Goal: Use online tool/utility: Utilize a website feature to perform a specific function

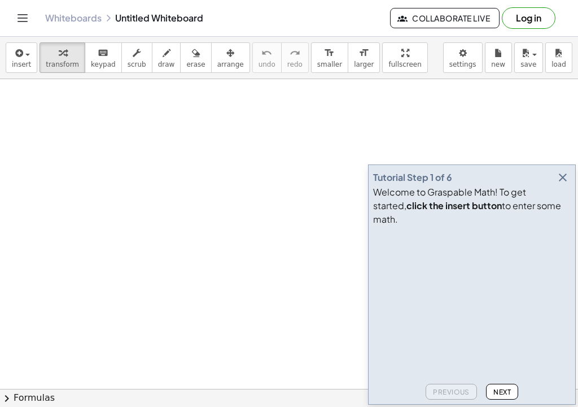
click at [118, 131] on div at bounding box center [289, 395] width 578 height 632
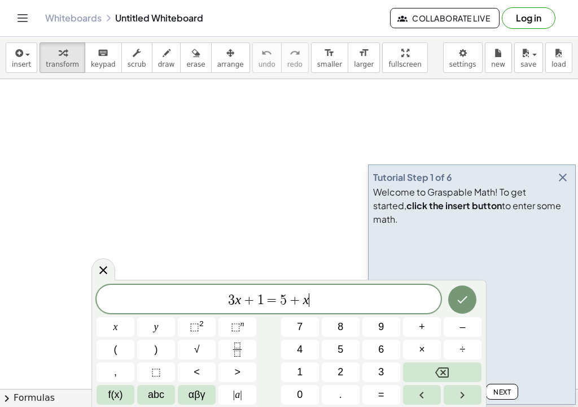
scroll to position [1, 0]
click at [429, 366] on button "Backspace" at bounding box center [442, 372] width 79 height 20
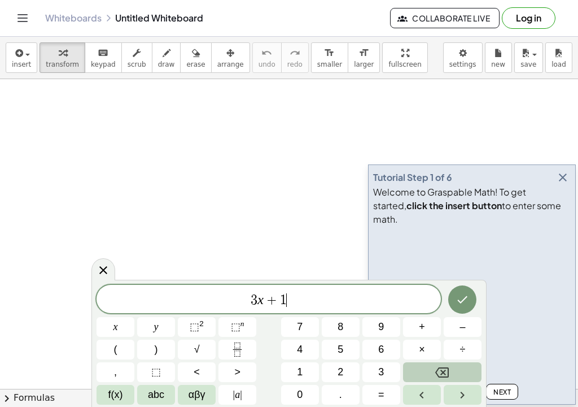
click at [429, 366] on button "Backspace" at bounding box center [442, 372] width 79 height 20
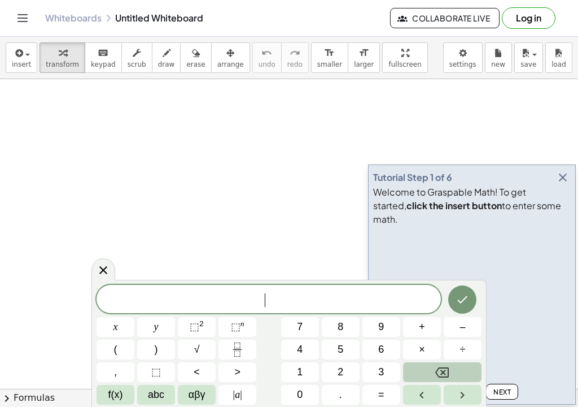
click at [429, 366] on button "Backspace" at bounding box center [442, 372] width 79 height 20
click at [143, 149] on div at bounding box center [289, 395] width 578 height 632
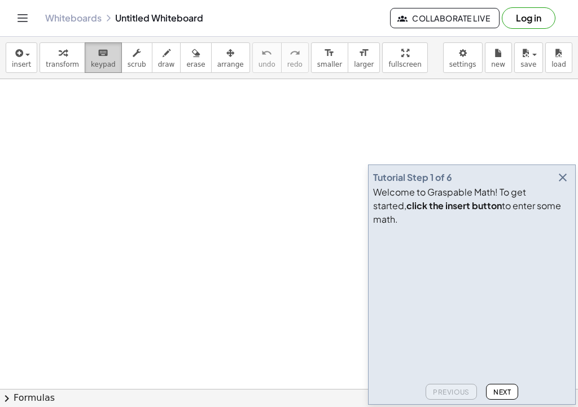
click at [102, 60] on span "keypad" at bounding box center [103, 64] width 25 height 8
click at [44, 112] on div at bounding box center [289, 395] width 578 height 632
click at [35, 115] on div at bounding box center [289, 395] width 578 height 632
click at [504, 388] on span "Next" at bounding box center [503, 392] width 18 height 8
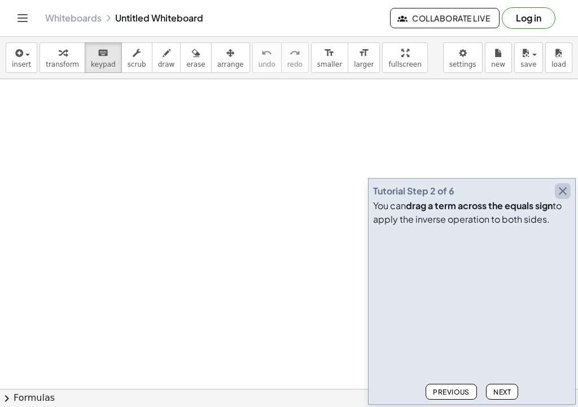
click at [565, 187] on icon "button" at bounding box center [563, 191] width 14 height 14
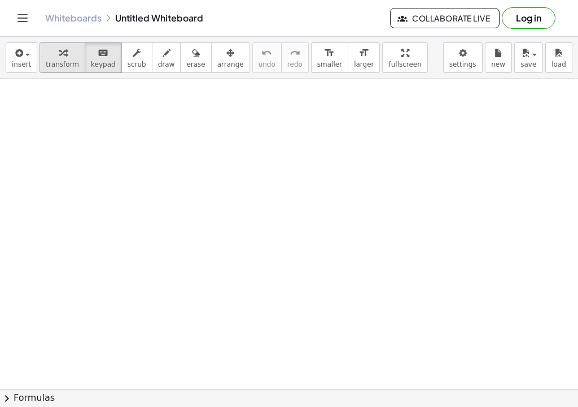
click at [59, 46] on icon "button" at bounding box center [63, 53] width 8 height 14
click at [24, 58] on span "button" at bounding box center [24, 54] width 2 height 8
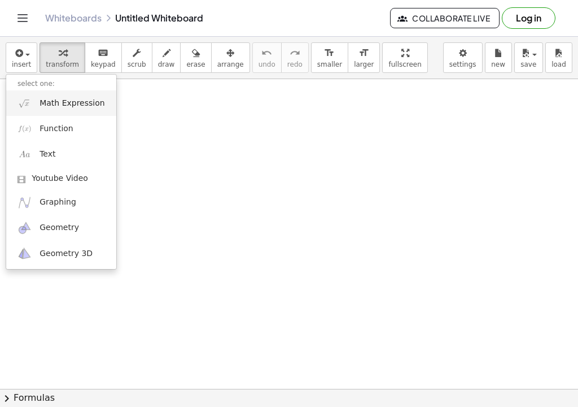
click at [46, 105] on span "Math Expression" at bounding box center [72, 103] width 65 height 11
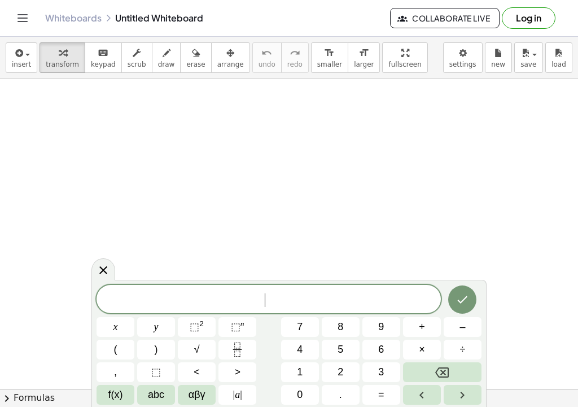
scroll to position [1, 0]
click at [341, 344] on span "5" at bounding box center [341, 349] width 6 height 15
click at [292, 327] on button "7" at bounding box center [300, 327] width 38 height 20
click at [417, 328] on button "+" at bounding box center [422, 327] width 38 height 20
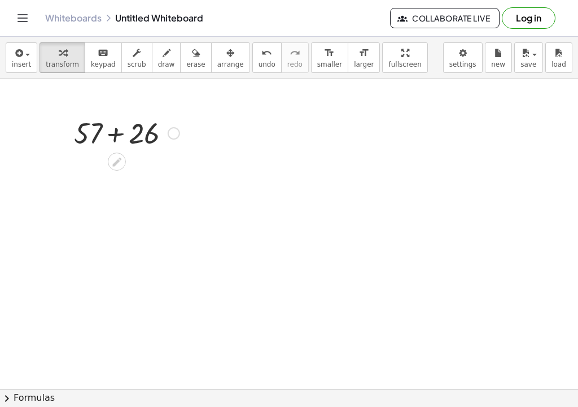
click at [145, 133] on div at bounding box center [126, 132] width 117 height 38
drag, startPoint x: 146, startPoint y: 172, endPoint x: 172, endPoint y: 136, distance: 45.0
click at [117, 133] on div "+ 57 + 26 83" at bounding box center [117, 133] width 0 height 0
drag, startPoint x: 145, startPoint y: 132, endPoint x: 6, endPoint y: 197, distance: 153.7
click at [6, 197] on div "+ 57 + 26 83" at bounding box center [289, 395] width 578 height 632
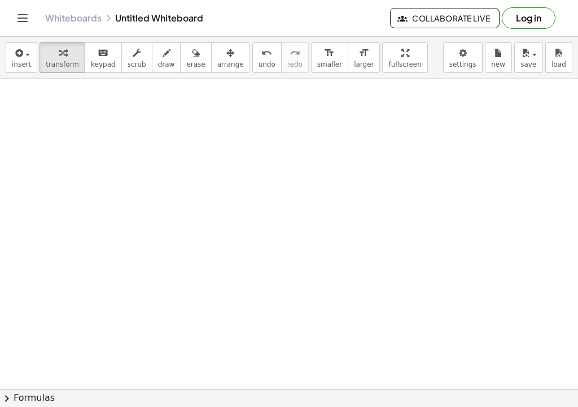
drag, startPoint x: 68, startPoint y: 137, endPoint x: -79, endPoint y: 464, distance: 358.8
click at [0, 406] on html "Graspable Math Activities Get Started Activity Bank Assigned Work Classes White…" at bounding box center [289, 203] width 578 height 407
click at [28, 51] on div "button" at bounding box center [21, 53] width 19 height 14
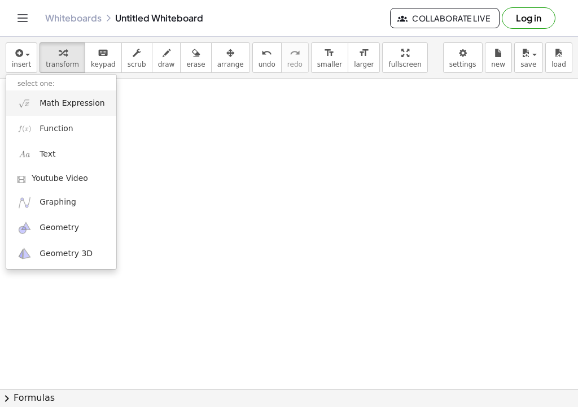
click at [31, 107] on img at bounding box center [25, 103] width 14 height 14
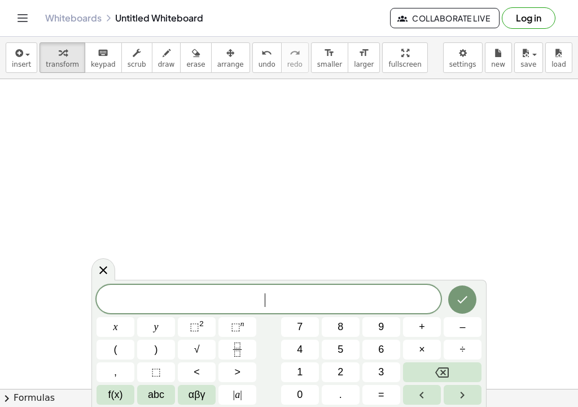
scroll to position [3, 0]
drag, startPoint x: 122, startPoint y: 285, endPoint x: 50, endPoint y: 229, distance: 90.6
click at [50, 228] on body "Graspable Math Activities Get Started Activity Bank Assigned Work Classes White…" at bounding box center [289, 203] width 578 height 407
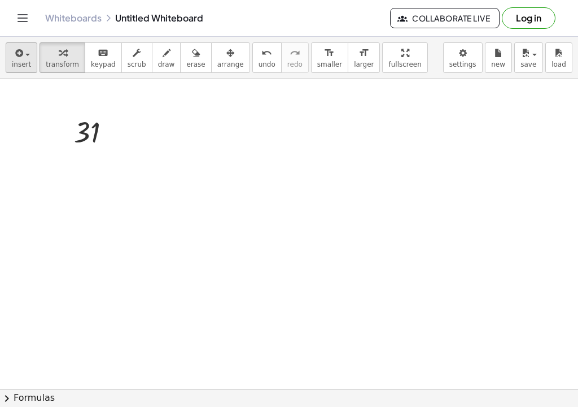
click at [19, 66] on span "insert" at bounding box center [21, 64] width 19 height 8
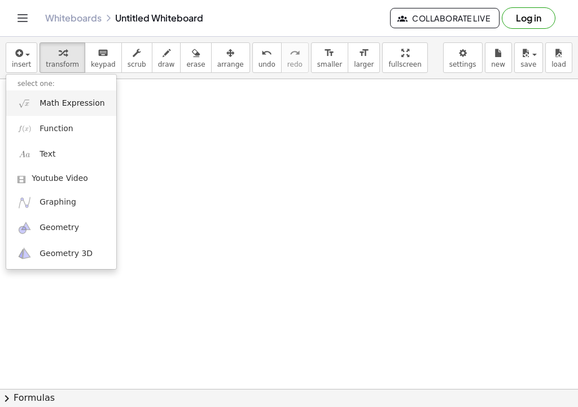
click at [37, 104] on link "Math Expression" at bounding box center [61, 102] width 110 height 25
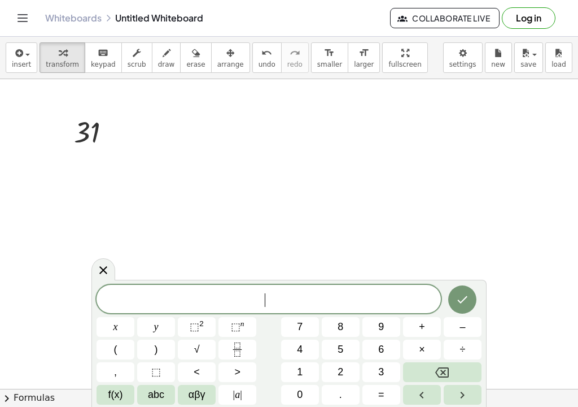
scroll to position [6, 0]
click at [424, 331] on span "+" at bounding box center [422, 326] width 6 height 15
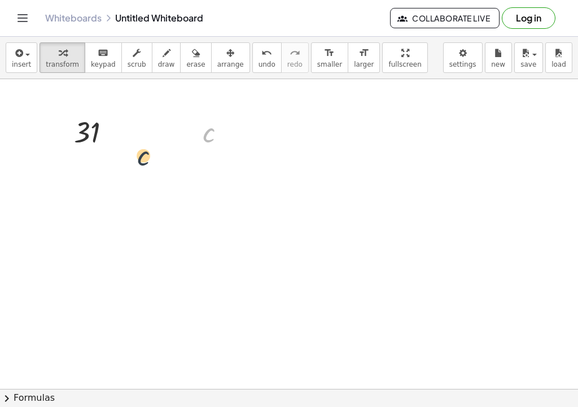
drag, startPoint x: 209, startPoint y: 135, endPoint x: -8, endPoint y: 206, distance: 228.1
click at [0, 206] on html "Graspable Math Activities Get Started Activity Bank Assigned Work Classes White…" at bounding box center [289, 203] width 578 height 407
drag, startPoint x: 212, startPoint y: 136, endPoint x: 212, endPoint y: 345, distance: 209.0
click at [212, 345] on div "+ 57 + 26 83 31 c" at bounding box center [289, 395] width 578 height 632
drag, startPoint x: 225, startPoint y: 133, endPoint x: 243, endPoint y: 464, distance: 331.5
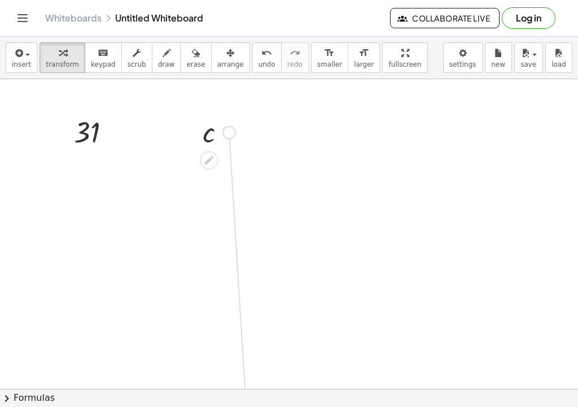
click at [243, 406] on html "Graspable Math Activities Get Started Activity Bank Assigned Work Classes White…" at bounding box center [289, 203] width 578 height 407
click at [208, 133] on div at bounding box center [219, 131] width 44 height 37
click at [24, 54] on span "button" at bounding box center [24, 54] width 2 height 8
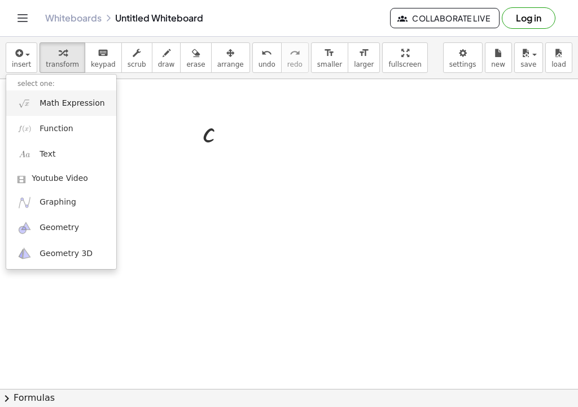
click at [42, 104] on span "Math Expression" at bounding box center [72, 103] width 65 height 11
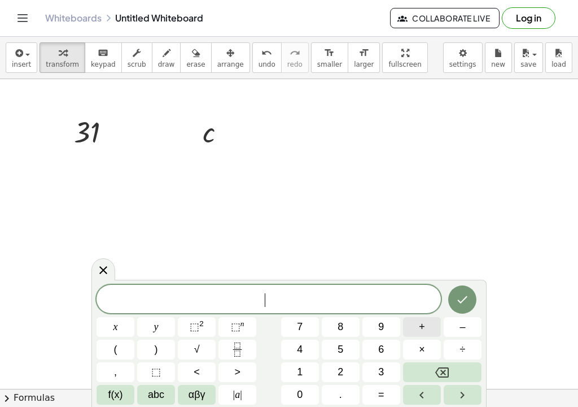
click at [420, 325] on span "+" at bounding box center [422, 326] width 6 height 15
click at [295, 347] on button "4" at bounding box center [300, 350] width 38 height 20
click at [334, 367] on button "2" at bounding box center [341, 372] width 38 height 20
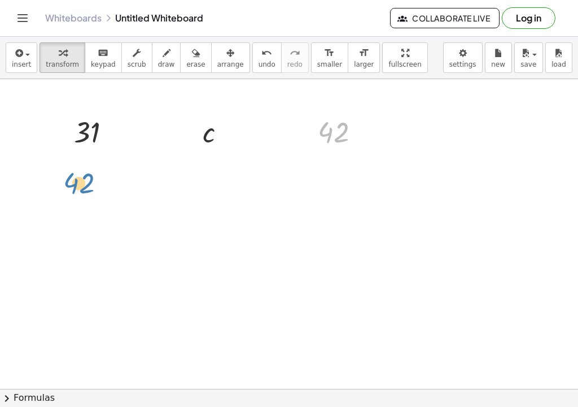
drag, startPoint x: 337, startPoint y: 133, endPoint x: 82, endPoint y: 188, distance: 261.2
drag, startPoint x: 323, startPoint y: 129, endPoint x: 42, endPoint y: 157, distance: 282.1
click at [42, 157] on div "+ 57 + 26 83 31 c c 42 42" at bounding box center [289, 395] width 578 height 632
drag, startPoint x: 81, startPoint y: 125, endPoint x: 61, endPoint y: 134, distance: 22.0
click at [60, 134] on div "31 31" at bounding box center [92, 131] width 71 height 43
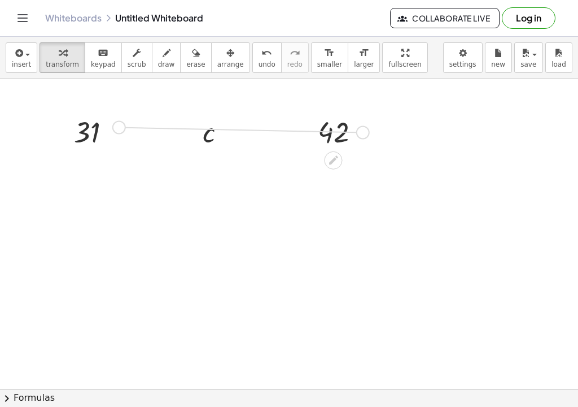
drag, startPoint x: 362, startPoint y: 129, endPoint x: 82, endPoint y: 136, distance: 279.7
click at [82, 136] on div "+ 57 + 26 83 31 c c 42" at bounding box center [289, 395] width 578 height 632
click at [82, 136] on div at bounding box center [96, 131] width 57 height 37
drag, startPoint x: 361, startPoint y: 131, endPoint x: 164, endPoint y: 177, distance: 201.9
click at [164, 177] on div "+ 57 + 26 83 31 c c 42" at bounding box center [289, 395] width 578 height 632
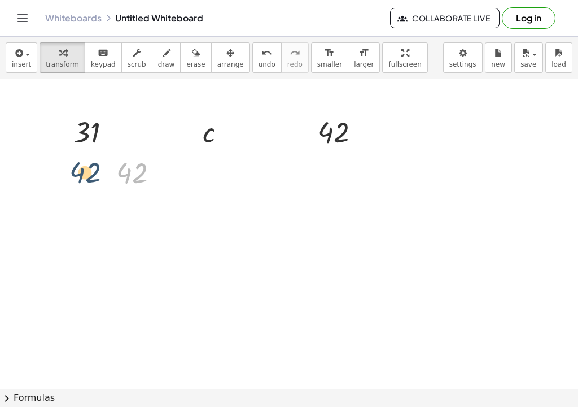
drag, startPoint x: 131, startPoint y: 173, endPoint x: 72, endPoint y: 166, distance: 59.3
drag, startPoint x: 160, startPoint y: 169, endPoint x: 81, endPoint y: 167, distance: 79.1
click at [81, 167] on div "+ 57 + 26 83 31 c c 42 42" at bounding box center [289, 395] width 578 height 632
drag, startPoint x: 44, startPoint y: 163, endPoint x: 89, endPoint y: 168, distance: 46.0
click at [86, 168] on div at bounding box center [59, 164] width 62 height 37
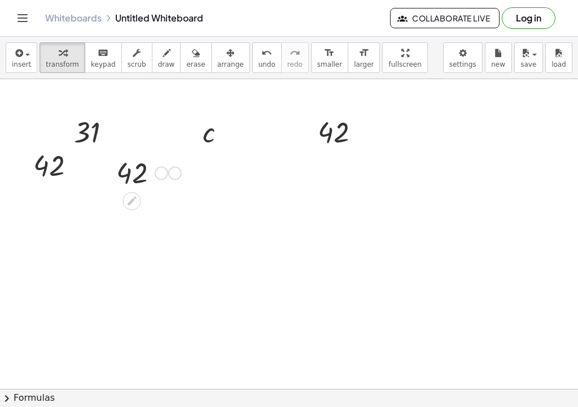
drag, startPoint x: 160, startPoint y: 173, endPoint x: 189, endPoint y: 172, distance: 28.8
click at [189, 172] on div "+ 57 + 26 83 31 c c 42 42 42" at bounding box center [289, 395] width 578 height 632
drag, startPoint x: 175, startPoint y: 166, endPoint x: 189, endPoint y: 166, distance: 14.1
click at [189, 166] on div "42" at bounding box center [153, 166] width 76 height 43
drag, startPoint x: 180, startPoint y: 168, endPoint x: 124, endPoint y: 177, distance: 56.7
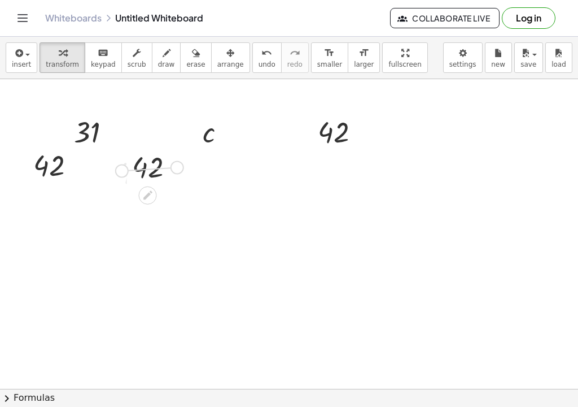
click at [122, 171] on div "42" at bounding box center [153, 166] width 76 height 43
drag, startPoint x: 172, startPoint y: 165, endPoint x: 102, endPoint y: 167, distance: 70.1
click at [102, 167] on div "+ 57 + 26 83 31 c c 42 42 42 42" at bounding box center [289, 395] width 578 height 632
drag, startPoint x: 122, startPoint y: 172, endPoint x: 136, endPoint y: 248, distance: 77.0
click at [136, 248] on div at bounding box center [137, 241] width 17 height 43
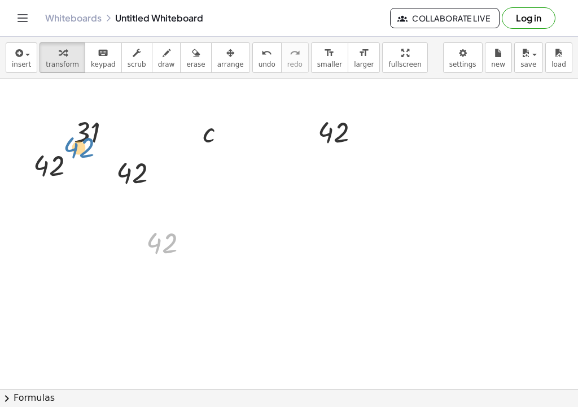
drag, startPoint x: 151, startPoint y: 245, endPoint x: 67, endPoint y: 163, distance: 117.1
click at [66, 160] on div "+ 57 + 26 83 31 c c 42 42 42 42 42" at bounding box center [289, 395] width 578 height 632
drag, startPoint x: 142, startPoint y: 249, endPoint x: 62, endPoint y: 169, distance: 113.1
click at [62, 169] on div at bounding box center [61, 165] width 17 height 43
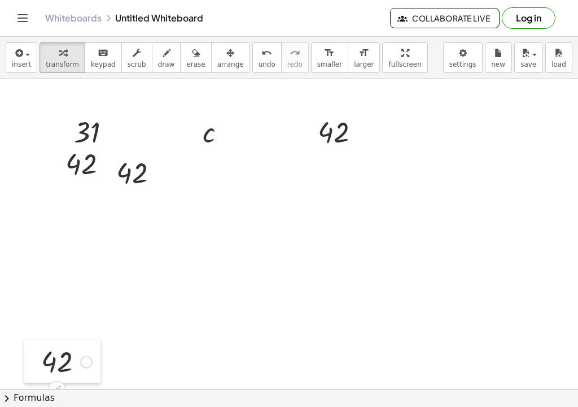
drag, startPoint x: 26, startPoint y: 166, endPoint x: 59, endPoint y: 464, distance: 300.1
click at [59, 406] on html "Graspable Math Activities Get Started Activity Bank Assigned Work Classes White…" at bounding box center [289, 203] width 578 height 407
drag, startPoint x: 152, startPoint y: 177, endPoint x: 197, endPoint y: 327, distance: 155.8
click at [197, 327] on div "+ 57 + 26 83 31 c c 42 42 42 42 42" at bounding box center [289, 395] width 578 height 632
drag, startPoint x: 133, startPoint y: 156, endPoint x: 182, endPoint y: 398, distance: 246.7
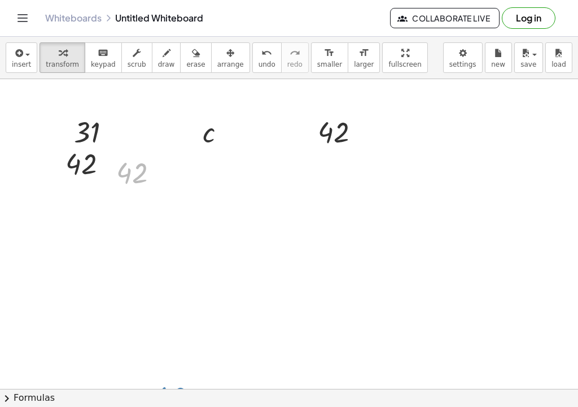
click at [182, 398] on div "insert select one: Math Expression Function Text Youtube Video Graphing Geometr…" at bounding box center [289, 222] width 578 height 370
drag, startPoint x: 103, startPoint y: 174, endPoint x: 168, endPoint y: 464, distance: 297.6
click at [168, 406] on html "Graspable Math Activities Get Started Activity Bank Assigned Work Classes White…" at bounding box center [289, 203] width 578 height 407
click at [18, 54] on icon "button" at bounding box center [18, 53] width 10 height 14
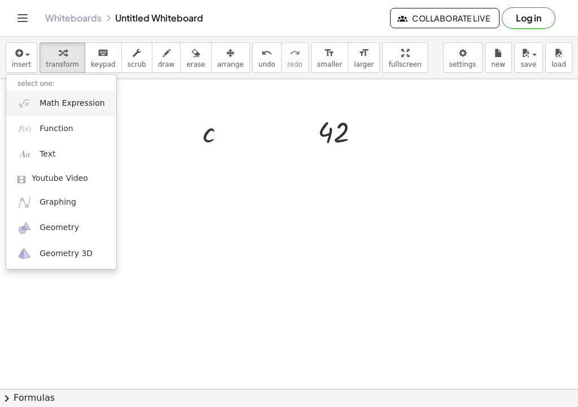
click at [67, 109] on link "Math Expression" at bounding box center [61, 102] width 110 height 25
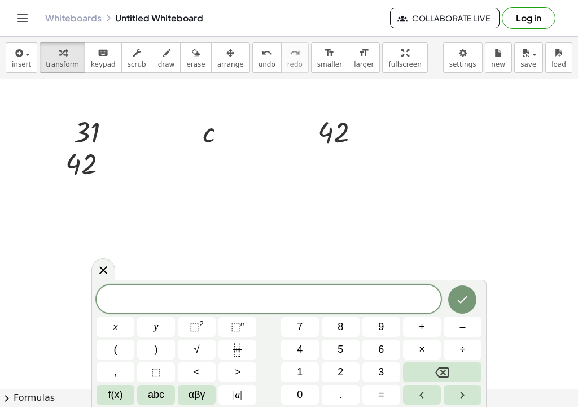
scroll to position [11, 0]
click at [295, 371] on button "1" at bounding box center [300, 372] width 38 height 20
click at [377, 353] on button "6" at bounding box center [382, 350] width 38 height 20
click at [436, 371] on icon "Backspace" at bounding box center [443, 373] width 14 height 14
click at [373, 350] on button "6" at bounding box center [382, 350] width 38 height 20
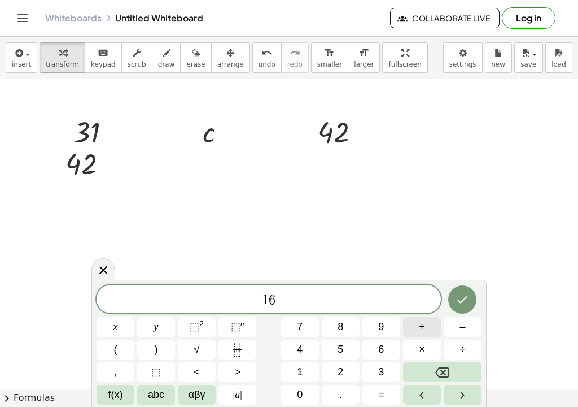
click at [428, 328] on button "+" at bounding box center [422, 327] width 38 height 20
click at [306, 349] on button "4" at bounding box center [300, 350] width 38 height 20
click at [431, 365] on button "Backspace" at bounding box center [442, 372] width 79 height 20
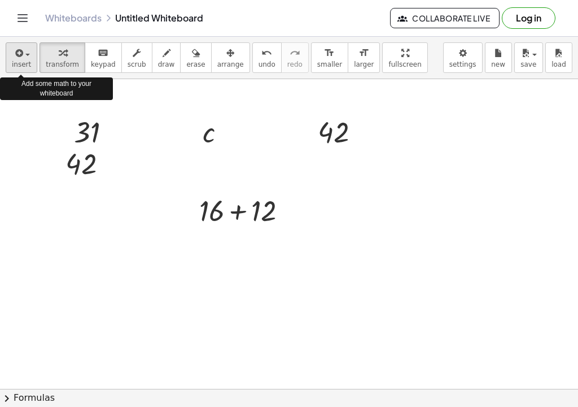
click at [11, 50] on button "insert" at bounding box center [22, 57] width 32 height 31
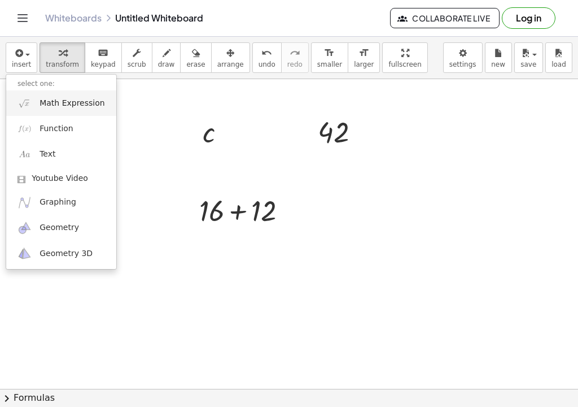
click at [34, 103] on link "Math Expression" at bounding box center [61, 102] width 110 height 25
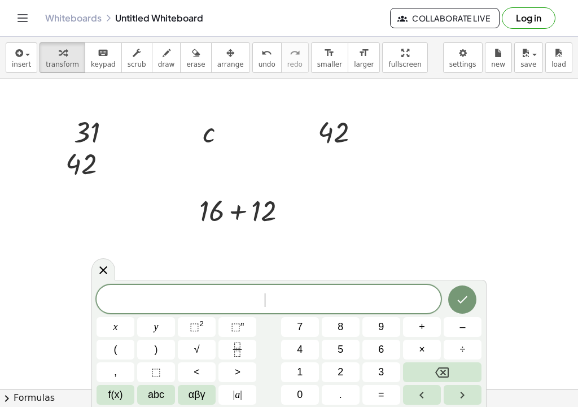
scroll to position [14, 0]
click at [230, 349] on button "Fraction" at bounding box center [238, 350] width 38 height 20
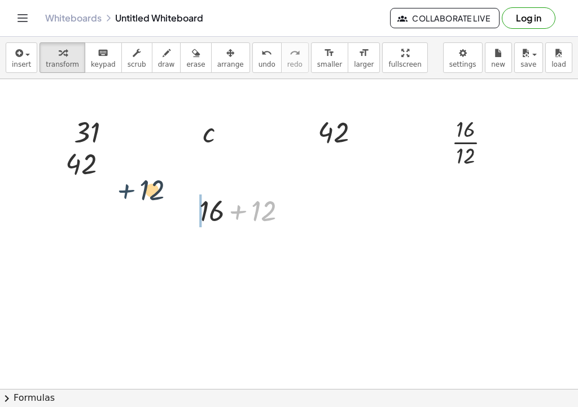
drag, startPoint x: 234, startPoint y: 208, endPoint x: 119, endPoint y: 187, distance: 117.8
click at [119, 187] on div "+ 57 + 26 83 31 c c 42 42 42 42 + 12 + 16 + [DATE]" at bounding box center [289, 395] width 578 height 632
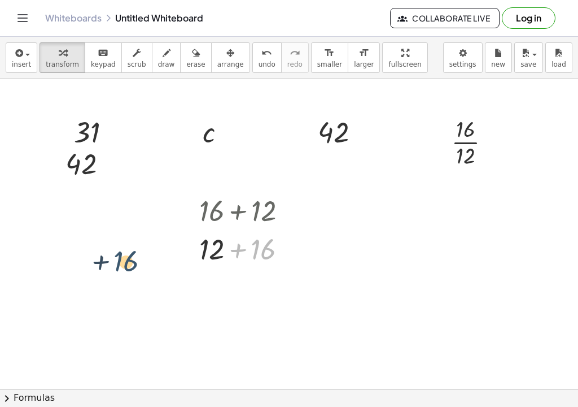
drag, startPoint x: 278, startPoint y: 229, endPoint x: -127, endPoint y: 276, distance: 407.3
click at [0, 276] on html "Graspable Math Activities Get Started Activity Bank Assigned Work Classes White…" at bounding box center [289, 203] width 578 height 407
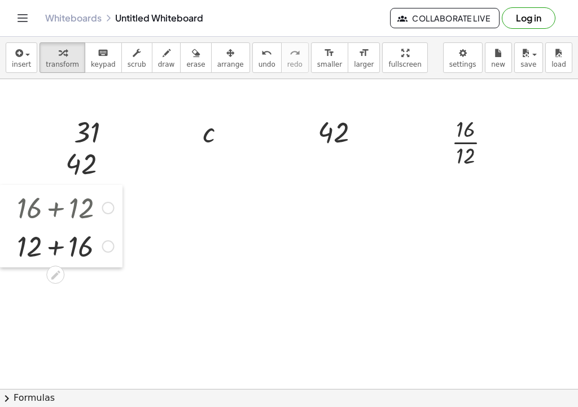
drag, startPoint x: 193, startPoint y: 245, endPoint x: -198, endPoint y: 243, distance: 390.4
click at [0, 243] on html "Graspable Math Activities Get Started Activity Bank Assigned Work Classes White…" at bounding box center [289, 203] width 578 height 407
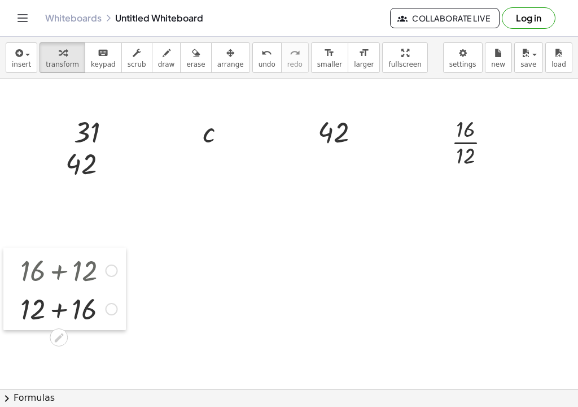
drag, startPoint x: 6, startPoint y: 224, endPoint x: -45, endPoint y: 464, distance: 245.5
click at [0, 406] on html "Graspable Math Activities Get Started Activity Bank Assigned Work Classes White…" at bounding box center [289, 203] width 578 height 407
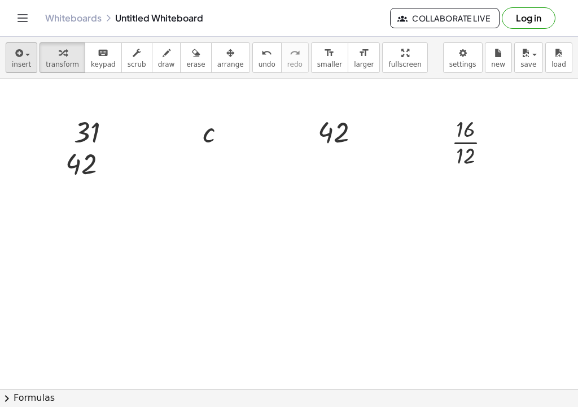
click at [12, 53] on div "button" at bounding box center [21, 53] width 19 height 14
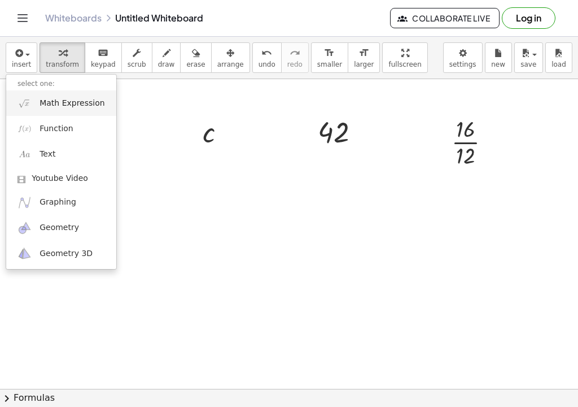
click at [27, 97] on img at bounding box center [25, 103] width 14 height 14
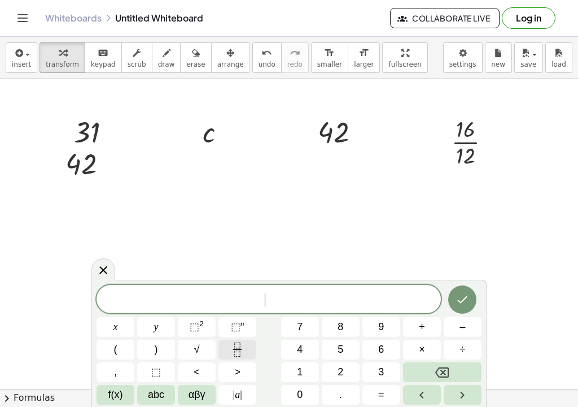
click at [226, 354] on button "Fraction" at bounding box center [238, 350] width 38 height 20
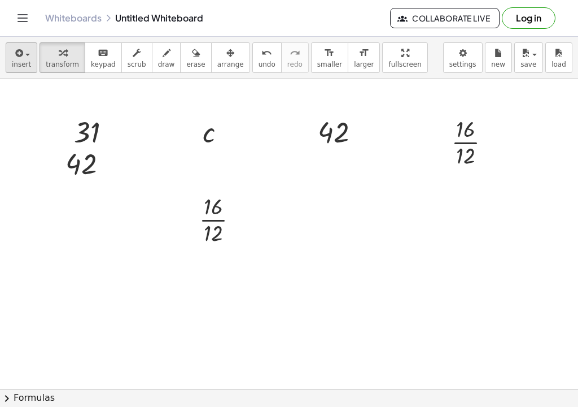
click at [20, 58] on icon "button" at bounding box center [18, 53] width 10 height 14
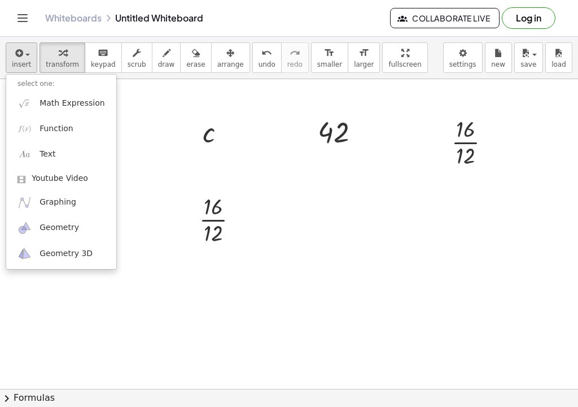
click at [23, 50] on icon "button" at bounding box center [18, 53] width 10 height 14
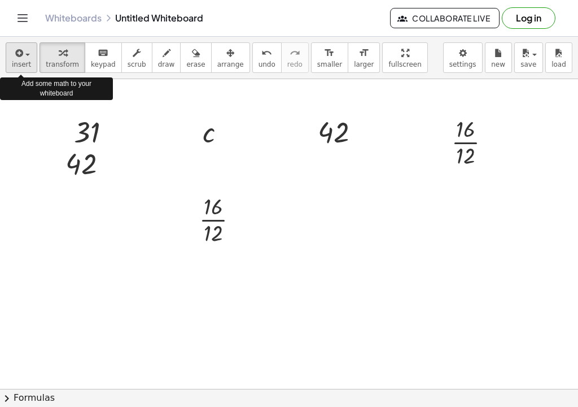
click at [35, 58] on button "insert" at bounding box center [22, 57] width 32 height 31
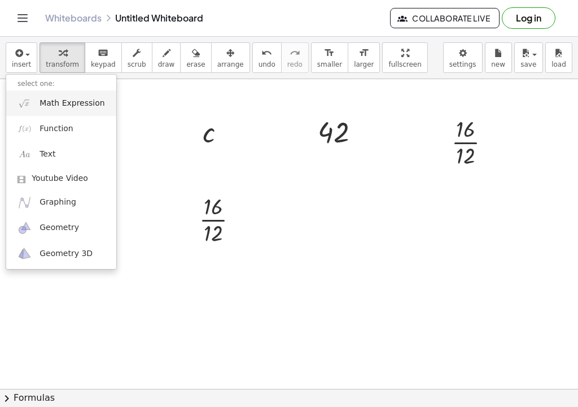
click at [51, 109] on link "Math Expression" at bounding box center [61, 102] width 110 height 25
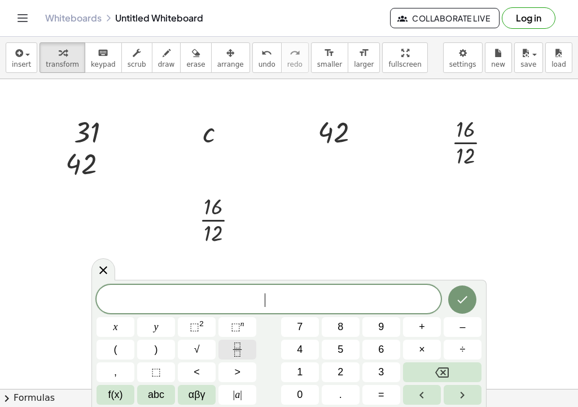
click at [238, 351] on icon "Fraction" at bounding box center [237, 353] width 6 height 6
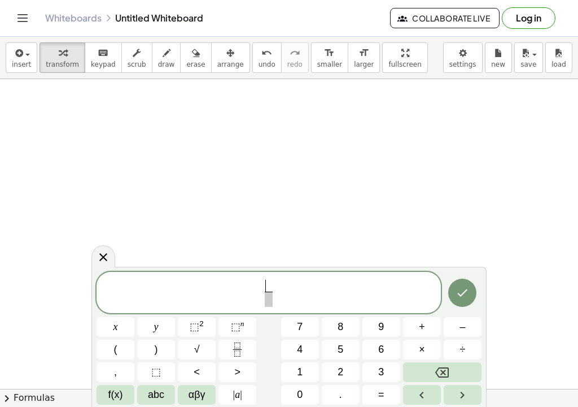
scroll to position [999, 0]
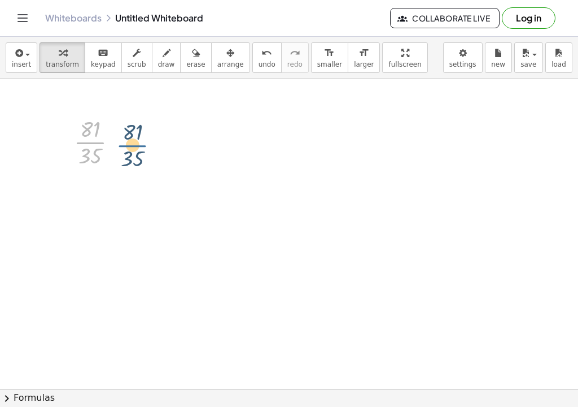
drag, startPoint x: 85, startPoint y: 145, endPoint x: 195, endPoint y: 156, distance: 110.7
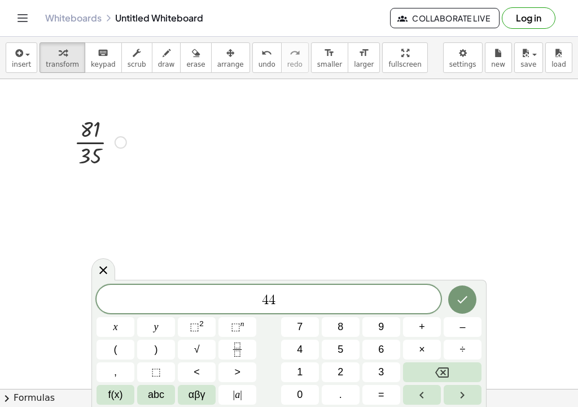
click at [89, 141] on div at bounding box center [100, 141] width 64 height 56
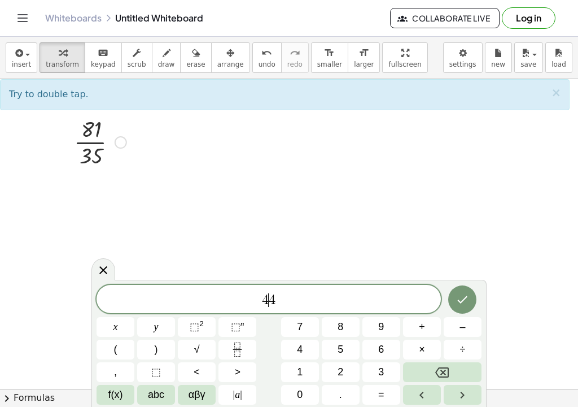
click at [89, 141] on div at bounding box center [100, 141] width 64 height 56
click at [89, 148] on div at bounding box center [100, 141] width 64 height 56
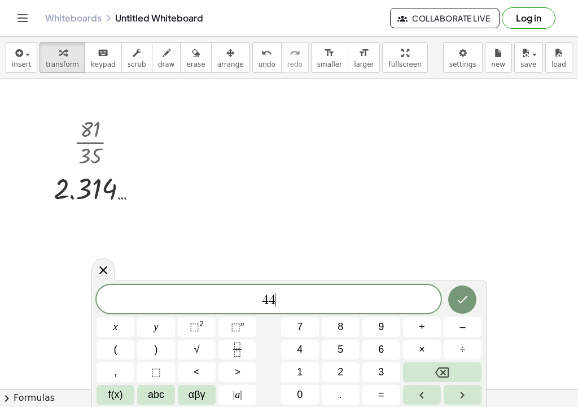
click at [295, 303] on span "4 4 ​" at bounding box center [269, 300] width 345 height 16
click at [389, 59] on div "button" at bounding box center [405, 53] width 33 height 14
click at [524, 59] on icon "button" at bounding box center [526, 53] width 10 height 14
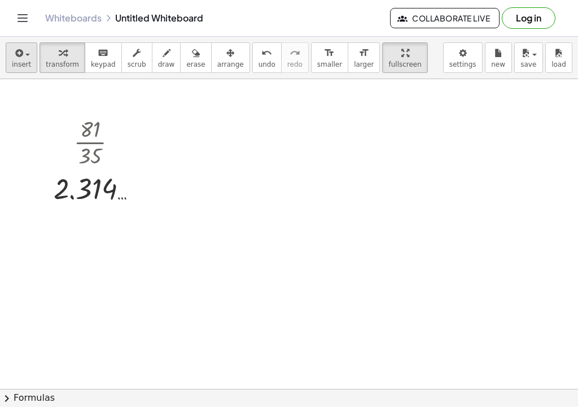
click at [22, 62] on span "insert" at bounding box center [21, 64] width 19 height 8
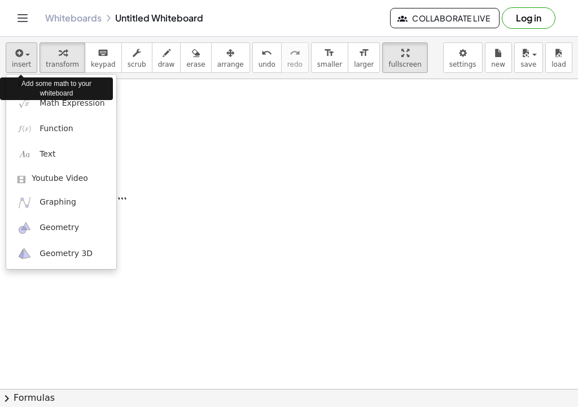
click at [22, 62] on span "insert" at bounding box center [21, 64] width 19 height 8
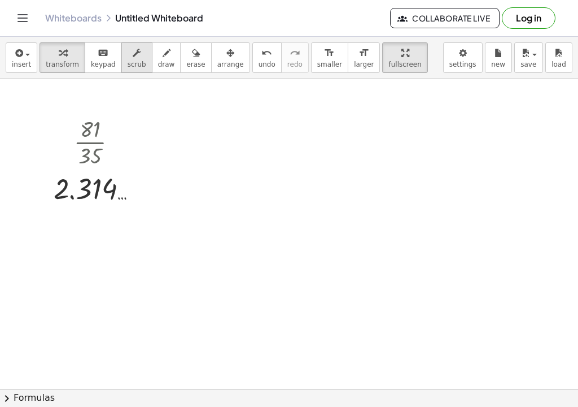
click at [133, 59] on icon "button" at bounding box center [137, 53] width 8 height 14
click at [110, 183] on div at bounding box center [100, 187] width 104 height 37
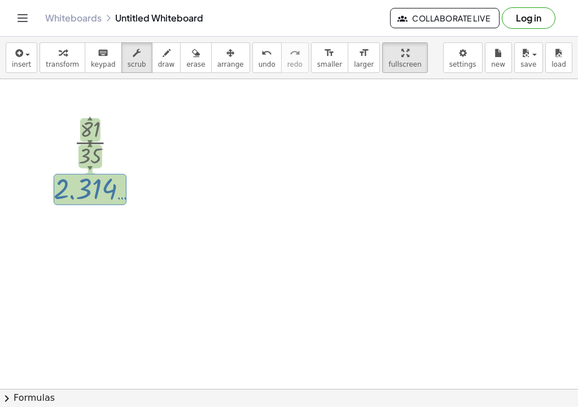
drag, startPoint x: 122, startPoint y: 187, endPoint x: 116, endPoint y: 198, distance: 12.6
click at [116, 198] on div at bounding box center [100, 187] width 104 height 37
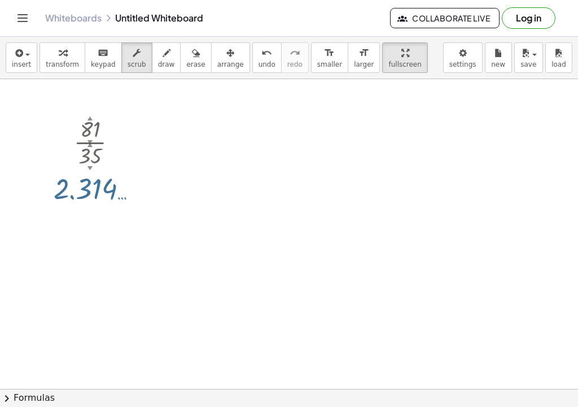
click at [98, 189] on div at bounding box center [100, 187] width 104 height 37
click at [192, 56] on icon "button" at bounding box center [196, 53] width 8 height 14
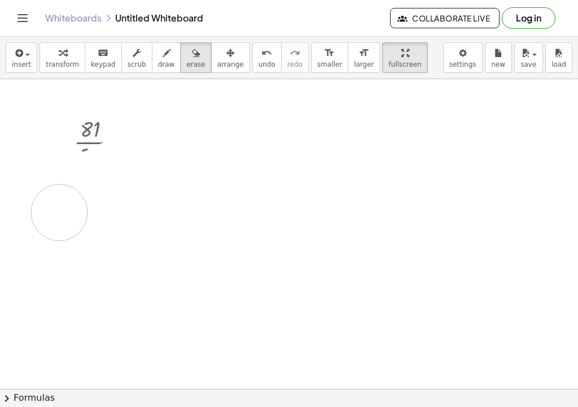
drag, startPoint x: 119, startPoint y: 192, endPoint x: 58, endPoint y: 211, distance: 64.0
drag, startPoint x: 156, startPoint y: 203, endPoint x: 64, endPoint y: 203, distance: 92.1
drag, startPoint x: 131, startPoint y: 203, endPoint x: 47, endPoint y: 181, distance: 86.3
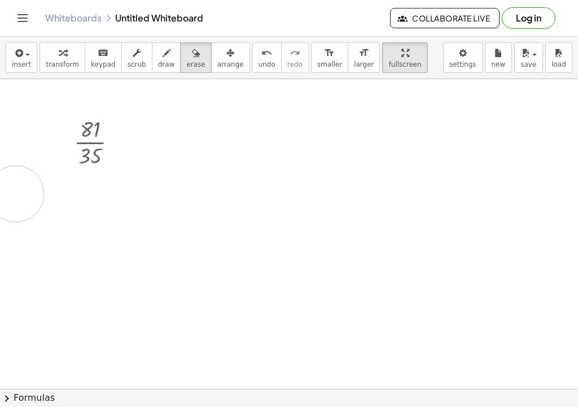
drag, startPoint x: 149, startPoint y: 182, endPoint x: 100, endPoint y: 118, distance: 80.6
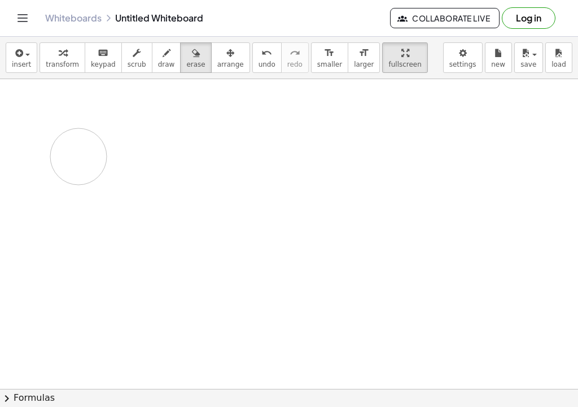
drag, startPoint x: 94, startPoint y: 150, endPoint x: 161, endPoint y: 266, distance: 133.6
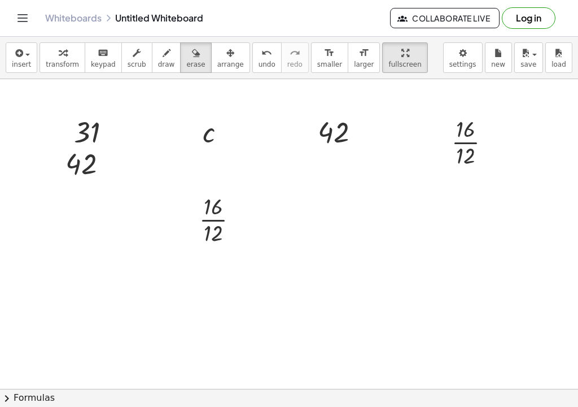
scroll to position [0, 0]
drag, startPoint x: 88, startPoint y: 115, endPoint x: 240, endPoint y: 237, distance: 194.5
drag, startPoint x: 83, startPoint y: 153, endPoint x: 83, endPoint y: 139, distance: 14.1
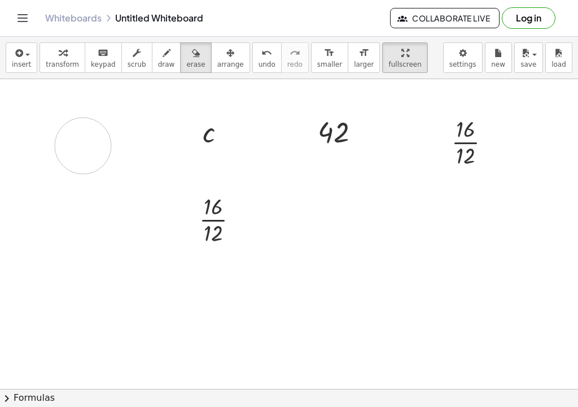
click at [100, 8] on div "Whiteboards Untitled Whiteboard Collaborate Live Log in" at bounding box center [289, 18] width 551 height 36
click at [100, 10] on div "Whiteboards Untitled Whiteboard Collaborate Live Log in" at bounding box center [289, 18] width 551 height 36
click at [102, 11] on div "Whiteboards Untitled Whiteboard Collaborate Live Log in" at bounding box center [289, 18] width 551 height 36
click at [173, 62] on button "draw" at bounding box center [166, 57] width 29 height 31
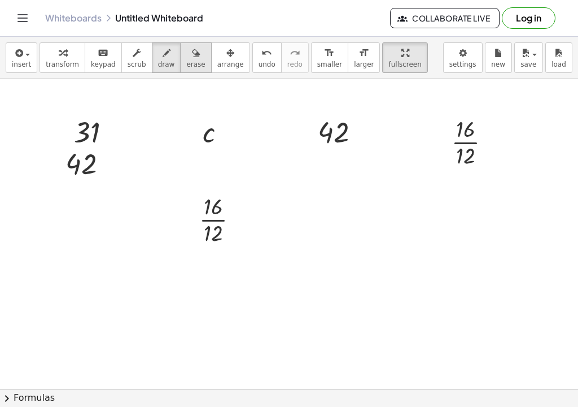
click at [189, 62] on span "erase" at bounding box center [195, 64] width 19 height 8
drag, startPoint x: 90, startPoint y: 87, endPoint x: 90, endPoint y: 192, distance: 104.5
click at [133, 59] on icon "button" at bounding box center [137, 53] width 8 height 14
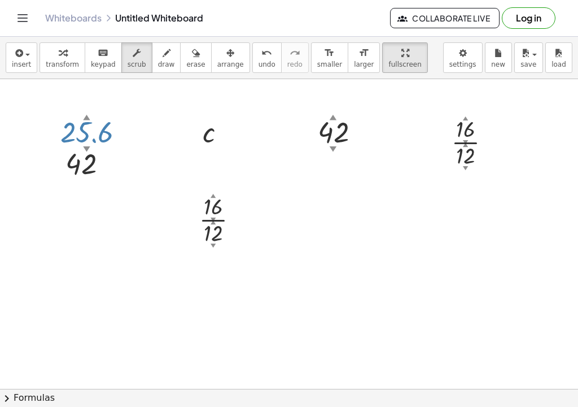
drag, startPoint x: 81, startPoint y: 117, endPoint x: 395, endPoint y: 202, distance: 325.3
drag, startPoint x: 84, startPoint y: 150, endPoint x: 281, endPoint y: 161, distance: 196.9
click at [88, 134] on div at bounding box center [97, 131] width 84 height 37
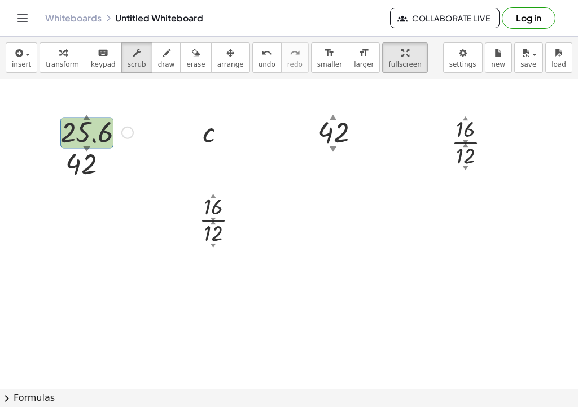
click at [88, 134] on div at bounding box center [97, 131] width 84 height 37
click at [133, 52] on icon "button" at bounding box center [137, 53] width 8 height 14
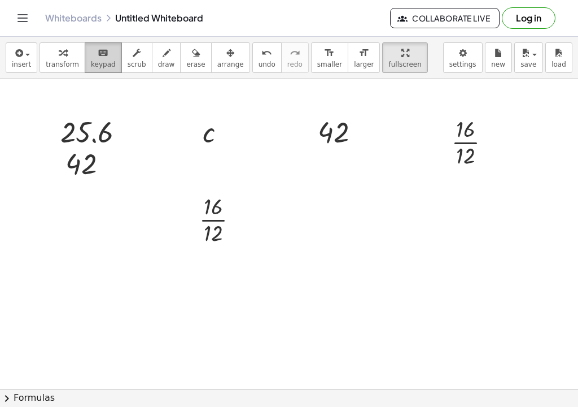
click at [96, 63] on span "keypad" at bounding box center [103, 64] width 25 height 8
click at [68, 61] on span "transform" at bounding box center [62, 64] width 33 height 8
click at [91, 58] on div "keyboard" at bounding box center [103, 53] width 25 height 14
click at [89, 140] on div at bounding box center [86, 133] width 53 height 32
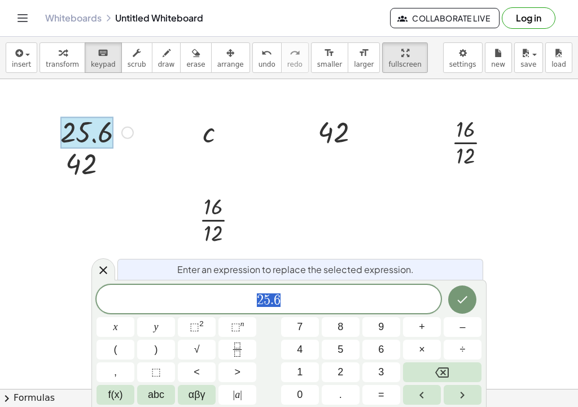
click at [90, 148] on div at bounding box center [86, 133] width 53 height 32
click at [107, 274] on icon at bounding box center [104, 270] width 14 height 14
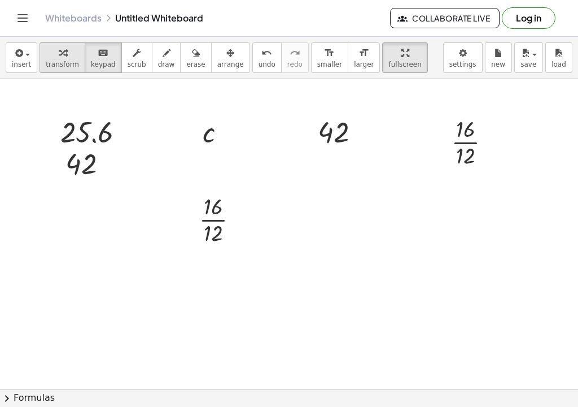
click at [49, 62] on span "transform" at bounding box center [62, 64] width 33 height 8
click at [80, 132] on div at bounding box center [97, 131] width 84 height 37
click at [91, 159] on icon at bounding box center [87, 160] width 12 height 12
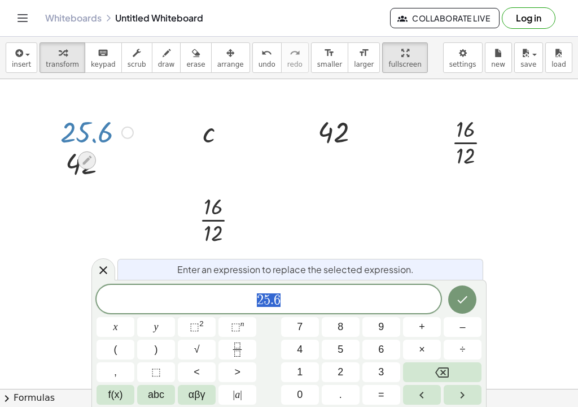
scroll to position [1, 0]
click at [193, 192] on div at bounding box center [190, 219] width 17 height 62
click at [103, 269] on icon at bounding box center [104, 270] width 14 height 14
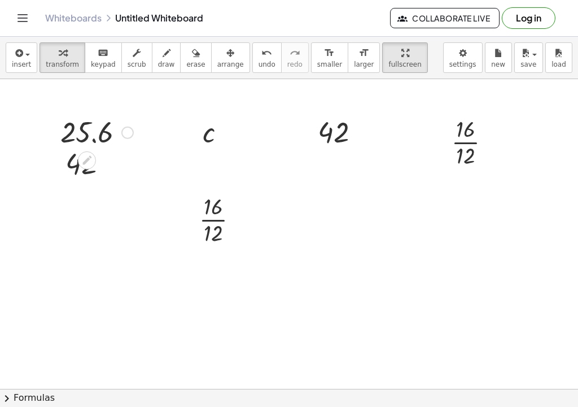
click at [92, 118] on div at bounding box center [97, 131] width 84 height 37
click at [89, 128] on div at bounding box center [97, 131] width 84 height 37
click at [45, 59] on button "transform" at bounding box center [63, 57] width 46 height 31
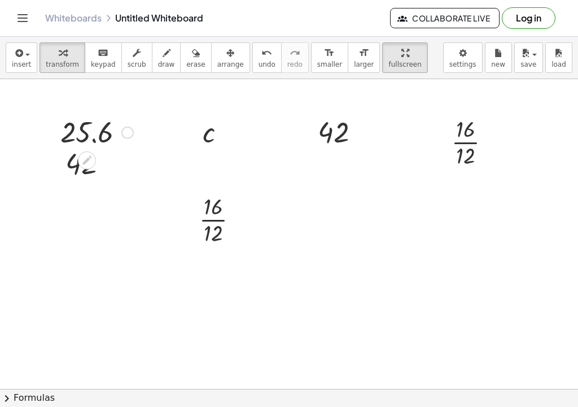
click at [80, 120] on div at bounding box center [97, 131] width 84 height 37
click at [129, 135] on div at bounding box center [127, 133] width 12 height 12
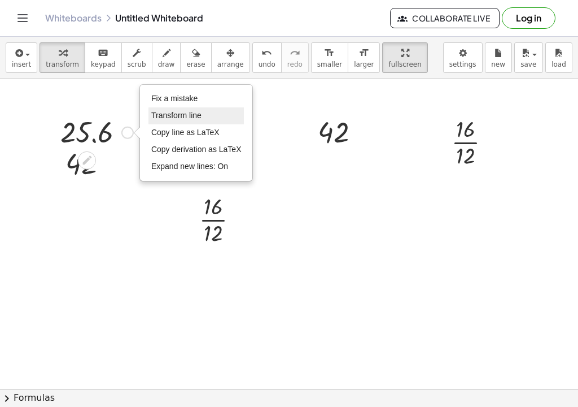
click at [182, 114] on span "Transform line" at bounding box center [176, 115] width 50 height 9
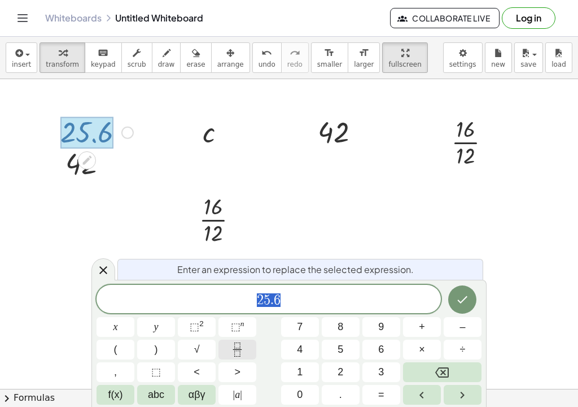
click at [230, 347] on button "Fraction" at bounding box center [238, 350] width 38 height 20
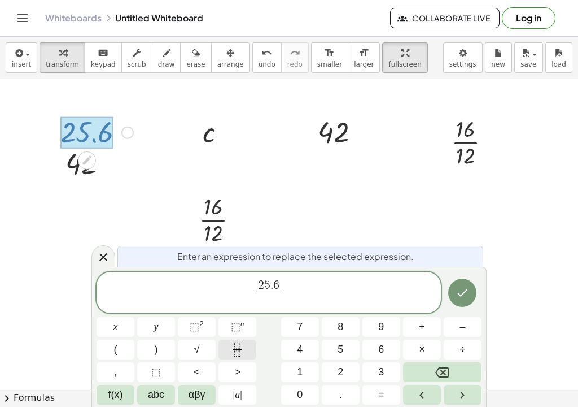
click at [230, 347] on button "Fraction" at bounding box center [238, 350] width 38 height 20
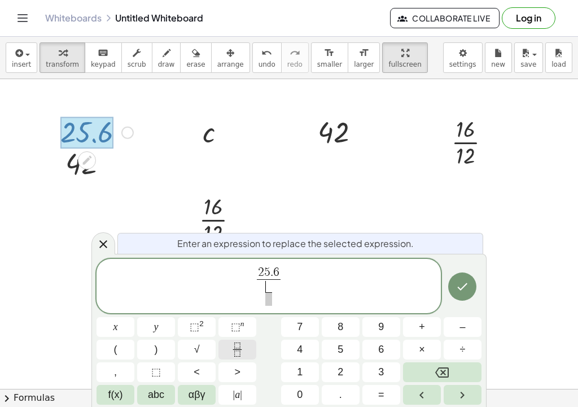
click at [230, 347] on button "Fraction" at bounding box center [238, 350] width 38 height 20
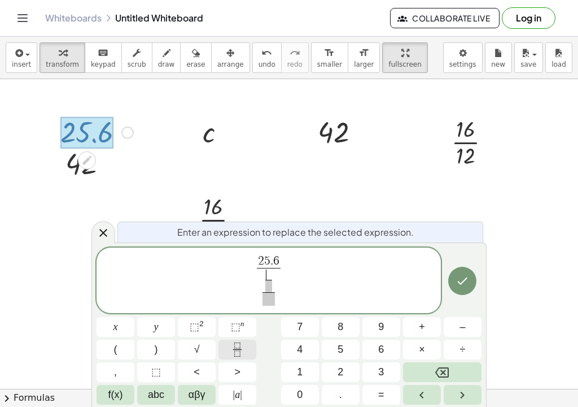
click at [230, 347] on button "Fraction" at bounding box center [238, 350] width 38 height 20
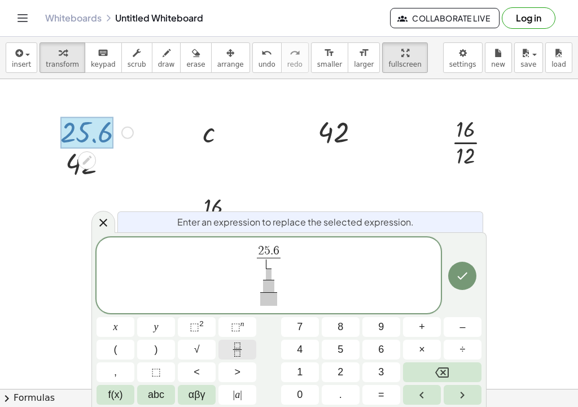
click at [230, 347] on button "Fraction" at bounding box center [238, 350] width 38 height 20
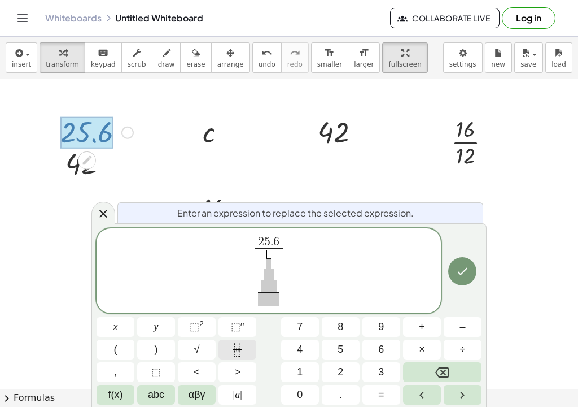
click at [230, 347] on button "Fraction" at bounding box center [238, 350] width 38 height 20
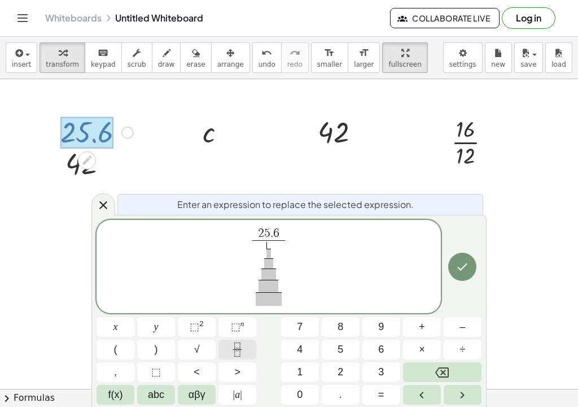
click at [230, 347] on button "Fraction" at bounding box center [238, 350] width 38 height 20
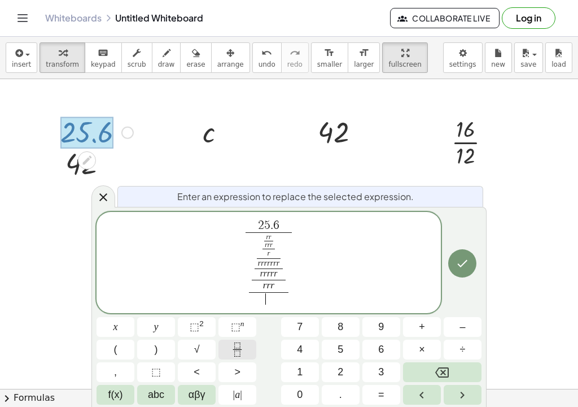
scroll to position [14, 0]
click at [464, 266] on icon "Done" at bounding box center [463, 263] width 14 height 14
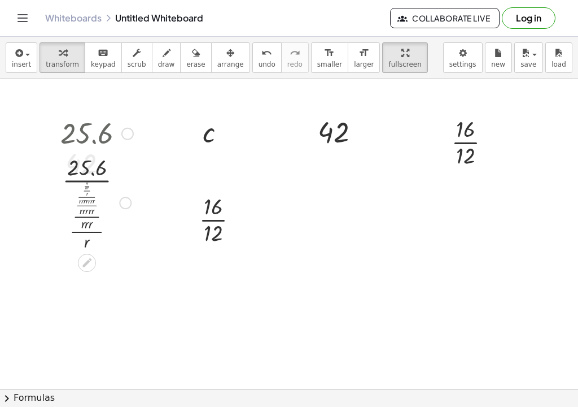
click at [83, 170] on div at bounding box center [97, 201] width 84 height 101
click at [19, 49] on icon "button" at bounding box center [18, 53] width 10 height 14
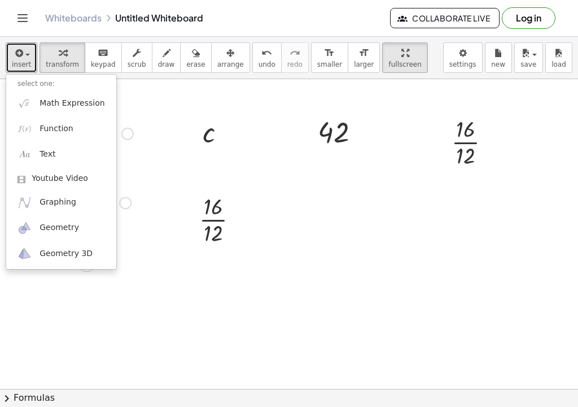
click at [123, 138] on div at bounding box center [127, 134] width 12 height 12
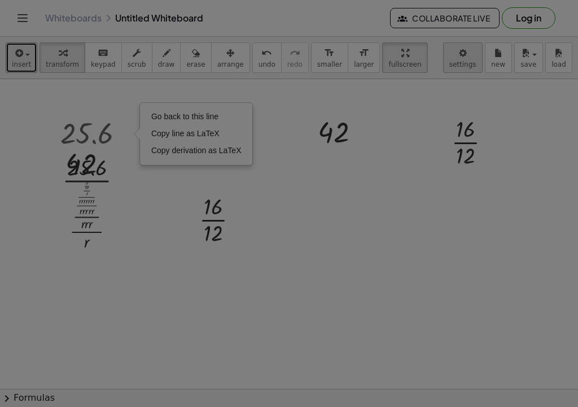
click at [469, 62] on body "Graspable Math Activities Get Started Activity Bank Assigned Work Classes White…" at bounding box center [289, 203] width 578 height 407
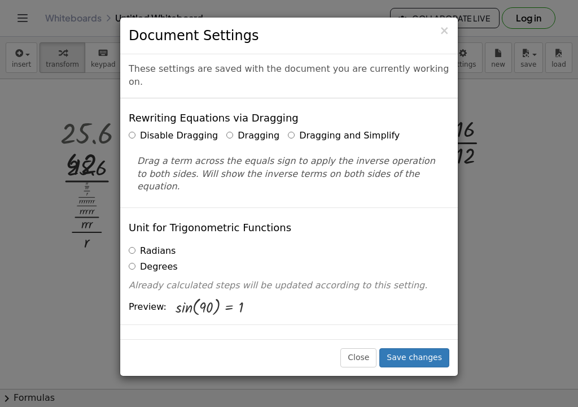
scroll to position [21, 0]
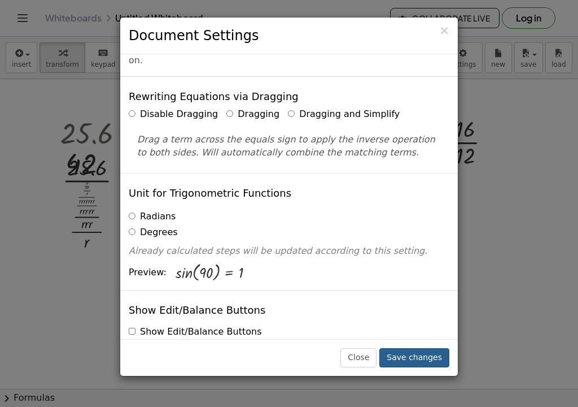
click at [420, 362] on button "Save changes" at bounding box center [415, 357] width 70 height 19
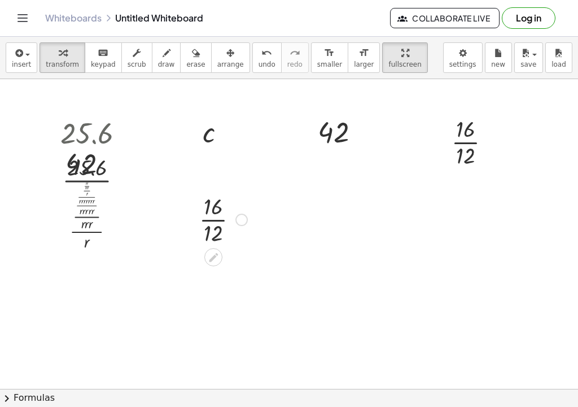
click at [201, 218] on div at bounding box center [223, 218] width 59 height 56
click at [218, 280] on div at bounding box center [223, 275] width 59 height 56
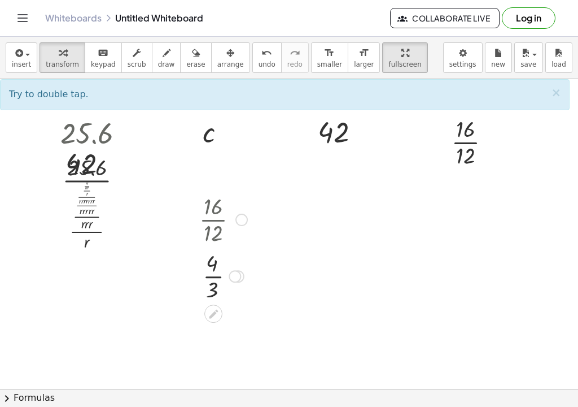
click at [209, 273] on div at bounding box center [223, 275] width 59 height 56
click at [212, 271] on div at bounding box center [223, 275] width 59 height 56
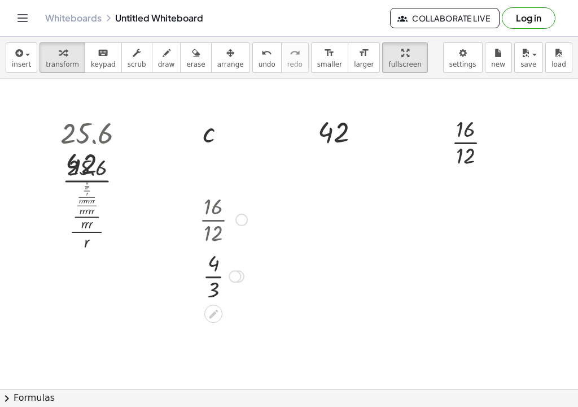
click at [212, 271] on div at bounding box center [223, 275] width 59 height 56
click at [215, 320] on div at bounding box center [223, 321] width 105 height 37
